Goal: Find specific page/section: Find specific page/section

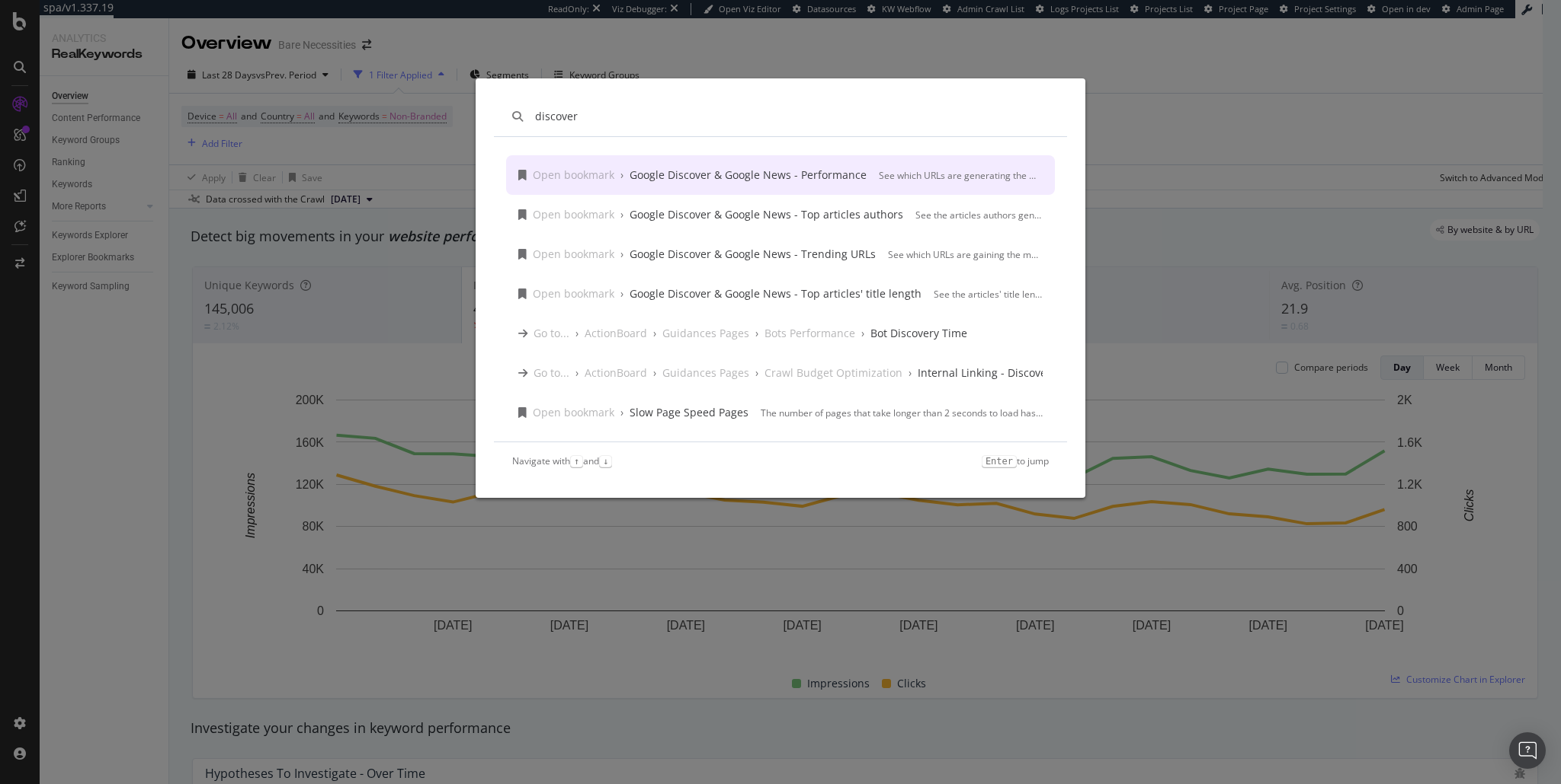
type input "discover"
click at [695, 181] on div "Google Discover & Google News - Performance" at bounding box center [747, 175] width 237 height 15
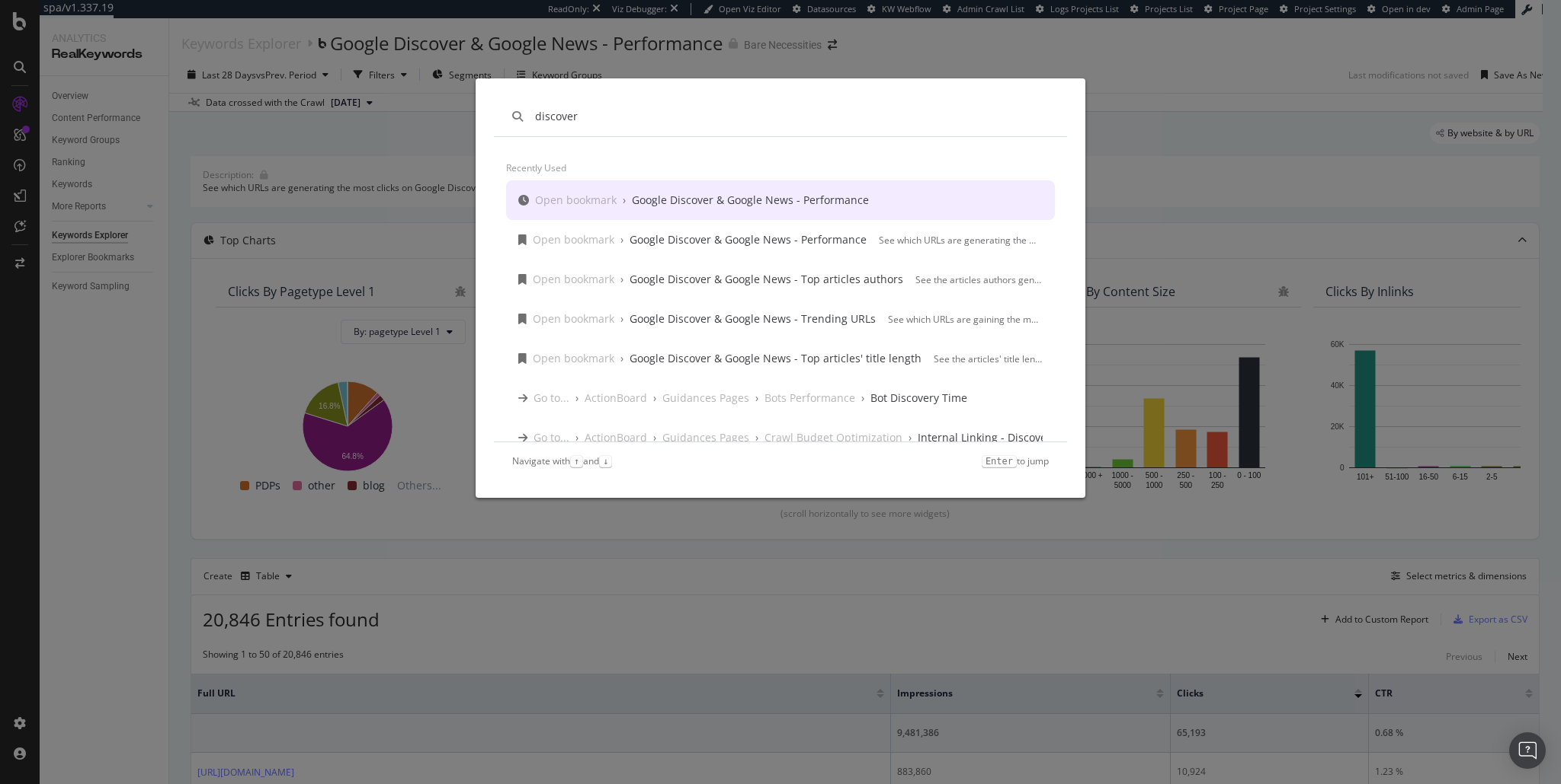
type input "discover"
